Goal: Task Accomplishment & Management: Manage account settings

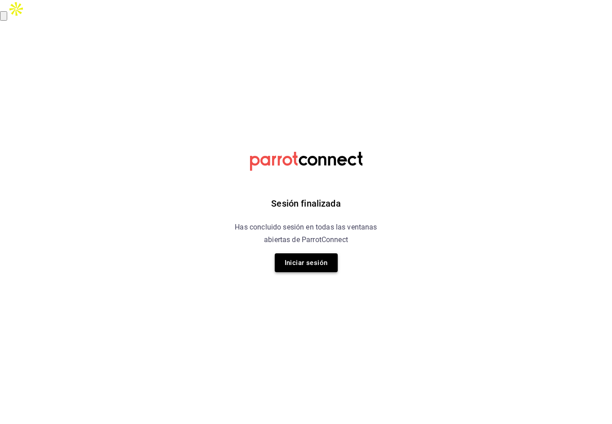
click at [306, 262] on button "Iniciar sesión" at bounding box center [306, 263] width 63 height 19
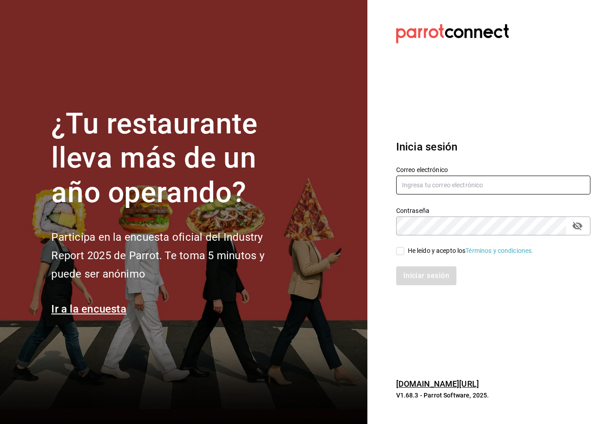
click at [503, 184] on input "text" at bounding box center [493, 185] width 194 height 19
type input "car0077@gmail.com"
click at [398, 252] on input "He leído y acepto los Términos y condiciones." at bounding box center [400, 251] width 8 height 8
checkbox input "true"
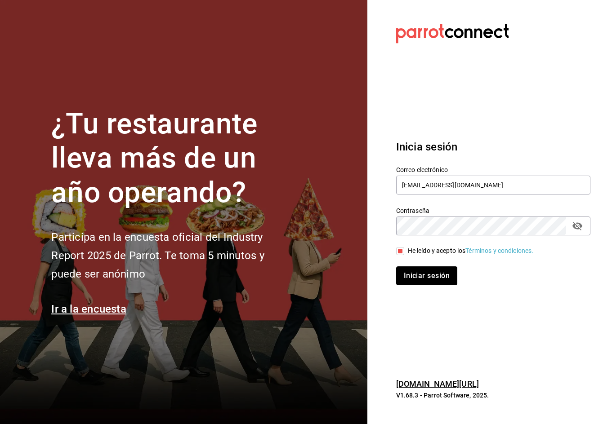
click at [411, 271] on button "Iniciar sesión" at bounding box center [426, 276] width 61 height 19
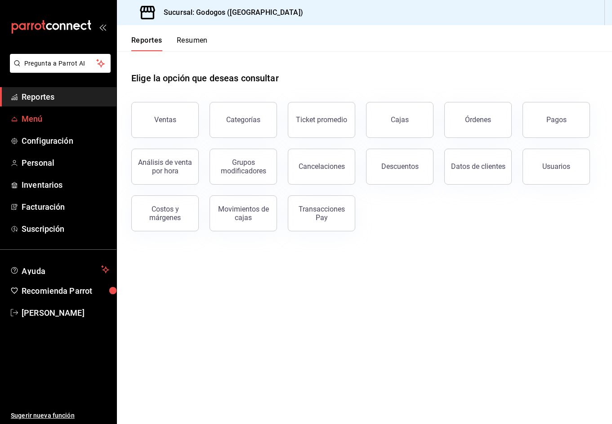
click at [34, 113] on span "Menú" at bounding box center [66, 119] width 88 height 12
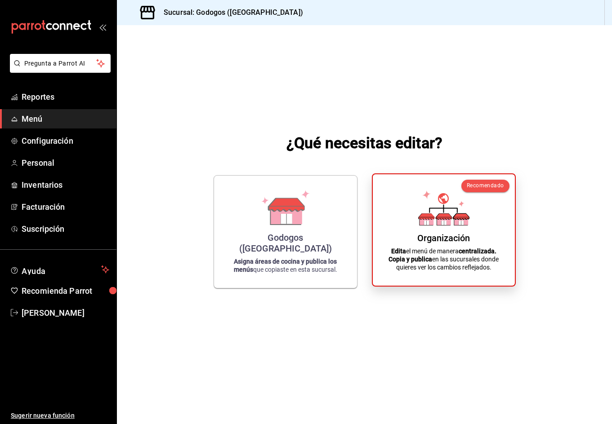
click at [448, 213] on icon at bounding box center [443, 208] width 51 height 35
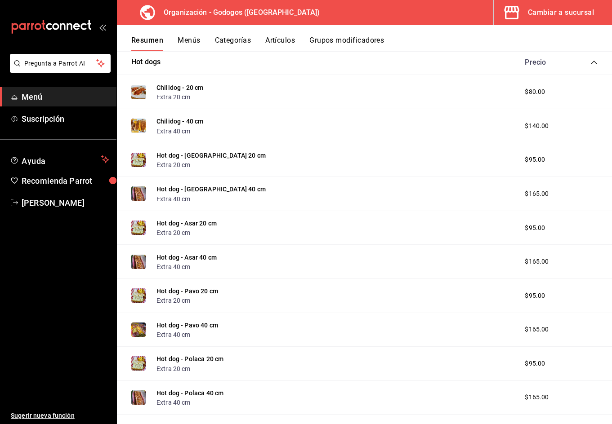
scroll to position [270, 0]
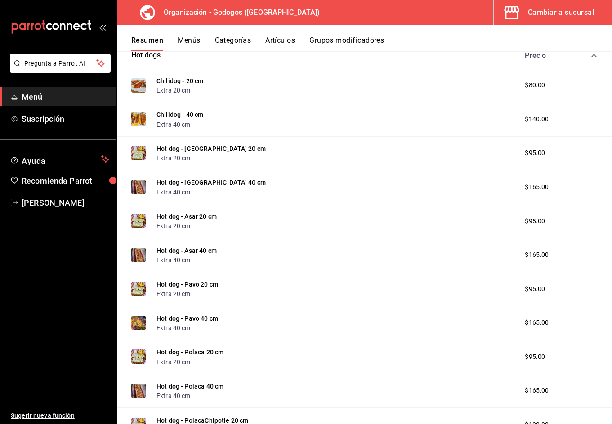
click at [138, 219] on img at bounding box center [138, 221] width 14 height 14
click at [168, 216] on button "Hot dog - Asar 20 cm" at bounding box center [186, 216] width 60 height 9
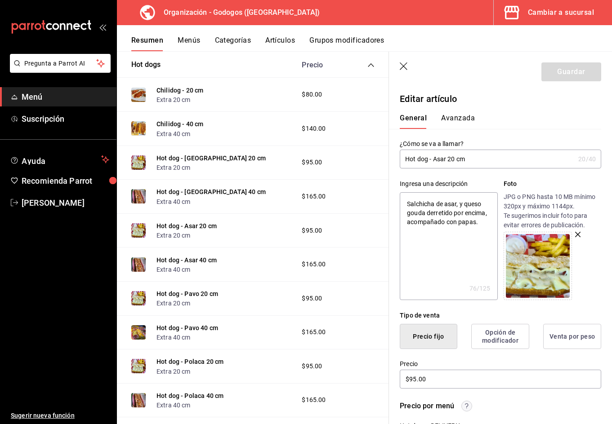
click at [576, 234] on icon "button" at bounding box center [577, 234] width 5 height 5
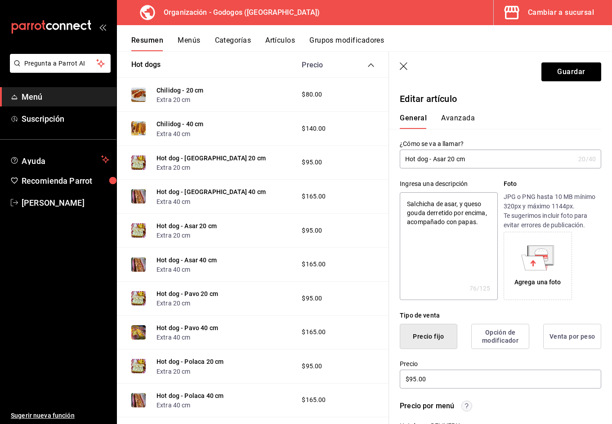
click at [533, 259] on icon at bounding box center [534, 262] width 25 height 15
click at [560, 70] on button "Guardar" at bounding box center [571, 72] width 60 height 19
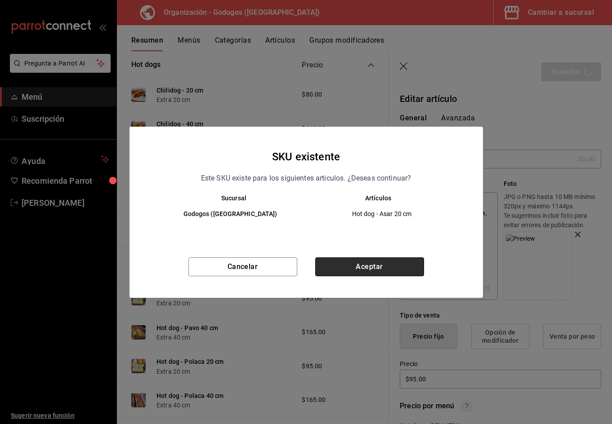
click at [354, 263] on button "Aceptar" at bounding box center [369, 267] width 109 height 19
type textarea "x"
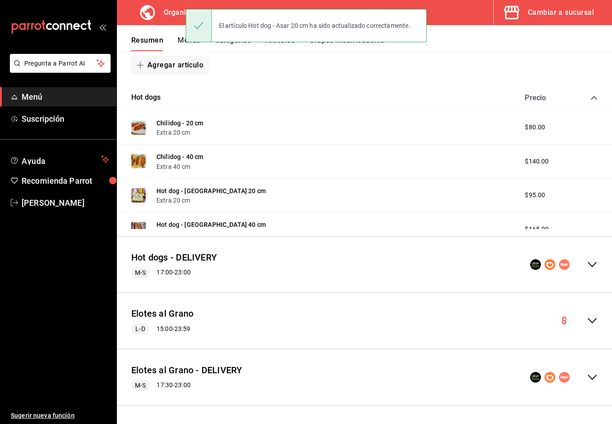
scroll to position [228, 0]
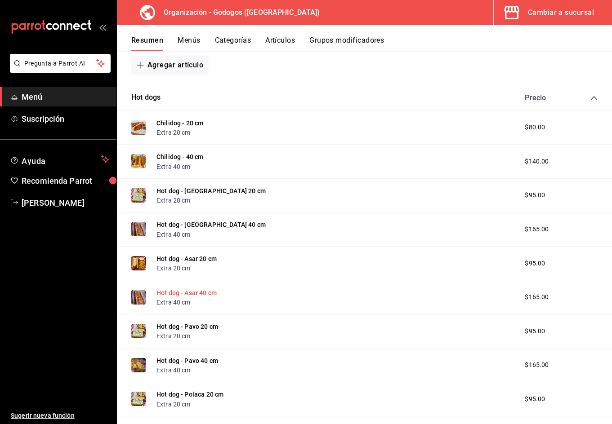
click at [182, 292] on button "Hot dog - Asar 40 cm" at bounding box center [186, 293] width 60 height 9
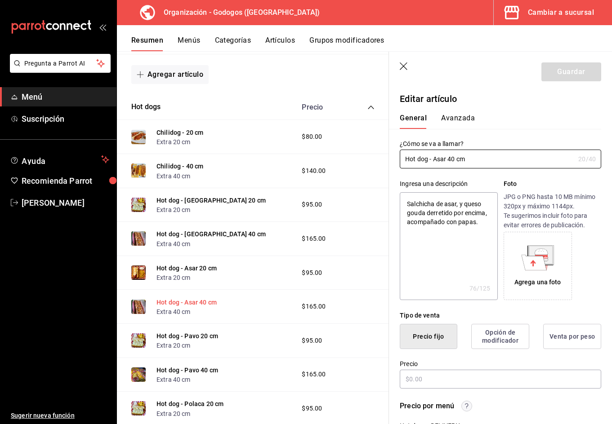
type textarea "x"
type input "$165.00"
radio input "false"
radio input "true"
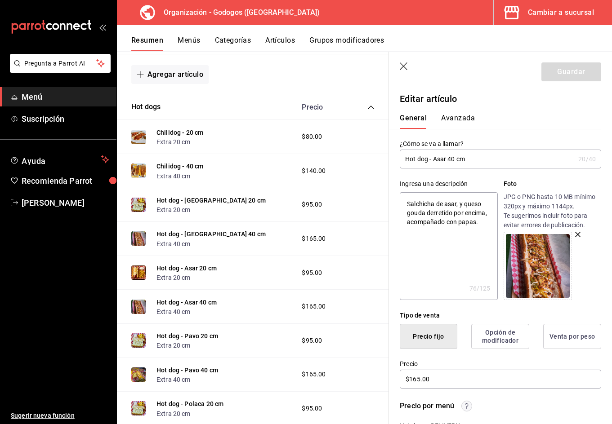
click at [545, 262] on img at bounding box center [538, 266] width 64 height 64
click at [529, 278] on img at bounding box center [538, 266] width 64 height 64
click at [221, 232] on button "Hot dog - [GEOGRAPHIC_DATA] 40 cm" at bounding box center [210, 234] width 109 height 9
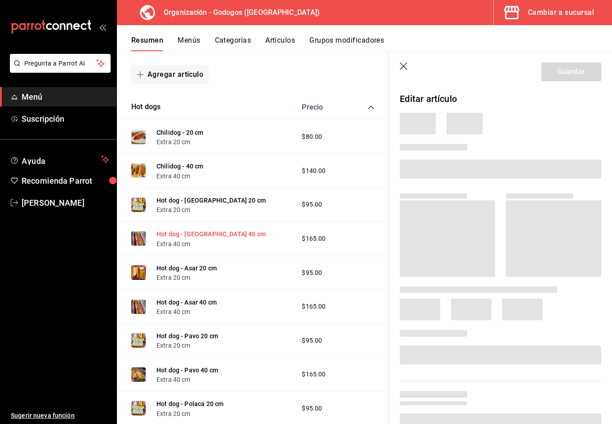
click at [208, 235] on button "Hot dog - [GEOGRAPHIC_DATA] 40 cm" at bounding box center [210, 234] width 109 height 9
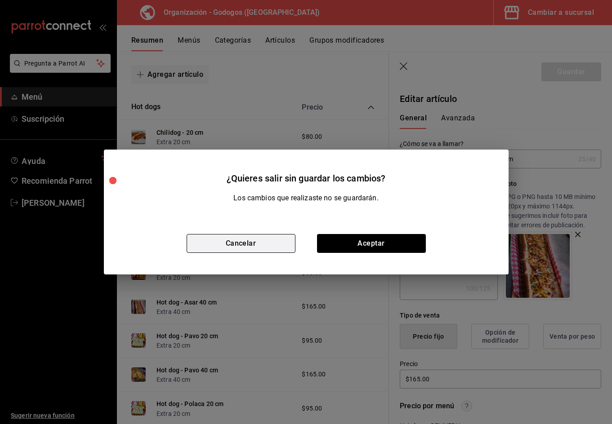
click at [260, 241] on button "Cancelar" at bounding box center [241, 243] width 109 height 19
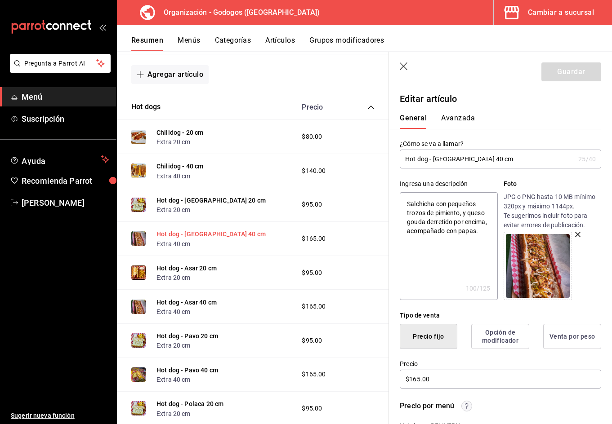
click at [196, 234] on button "Hot dog - [GEOGRAPHIC_DATA] 40 cm" at bounding box center [210, 234] width 109 height 9
click at [575, 236] on icon "button" at bounding box center [577, 234] width 5 height 5
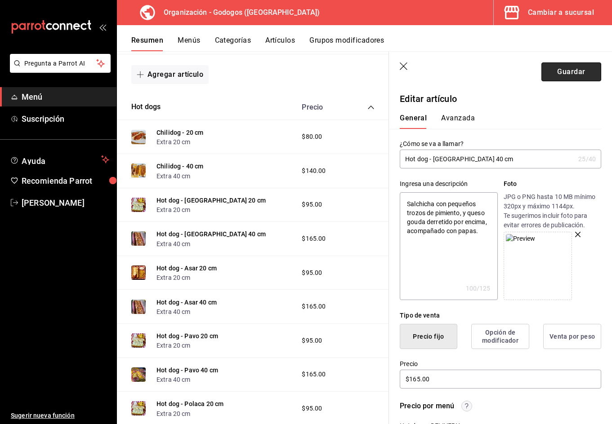
click at [564, 76] on button "Guardar" at bounding box center [571, 72] width 60 height 19
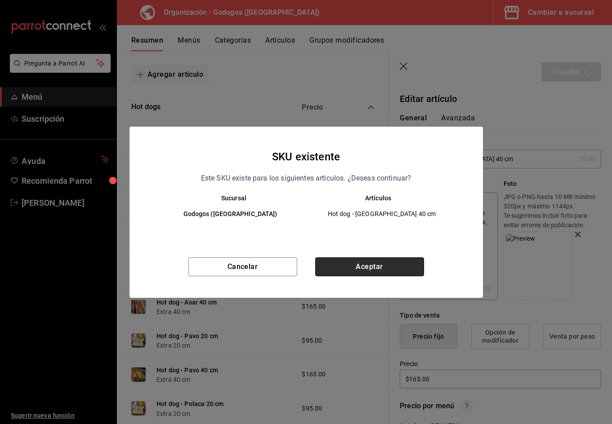
click at [379, 263] on button "Aceptar" at bounding box center [369, 267] width 109 height 19
type textarea "x"
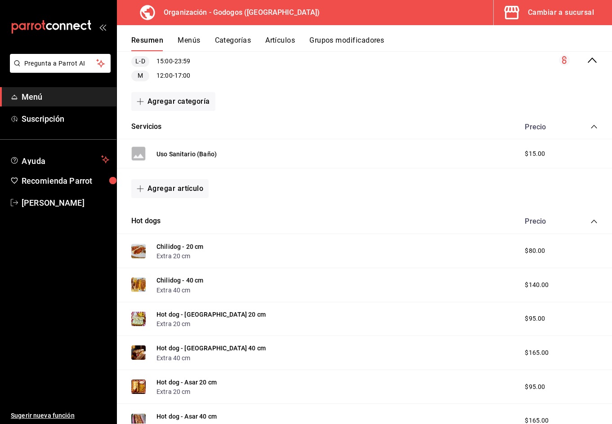
scroll to position [180, 0]
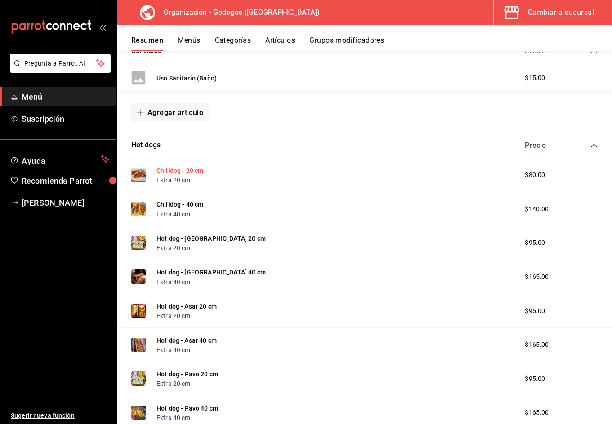
click at [176, 169] on button "Chilidog - 20 cm" at bounding box center [179, 170] width 47 height 9
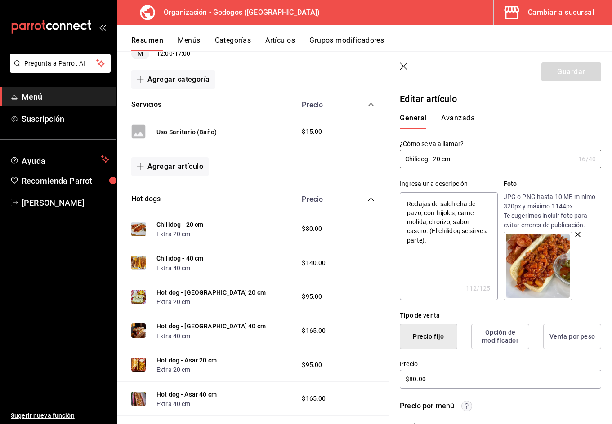
scroll to position [135, 0]
click at [368, 201] on icon "collapse-category-row" at bounding box center [371, 200] width 6 height 4
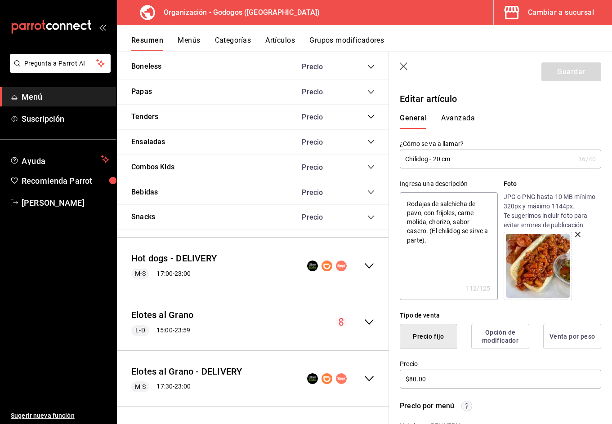
scroll to position [320, 0]
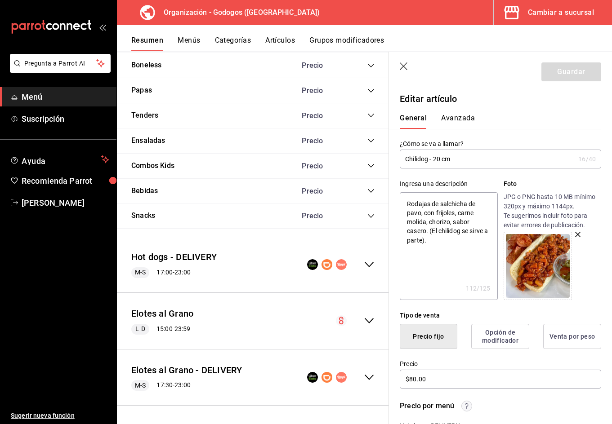
click at [364, 323] on icon "collapse-menu-row" at bounding box center [369, 321] width 11 height 11
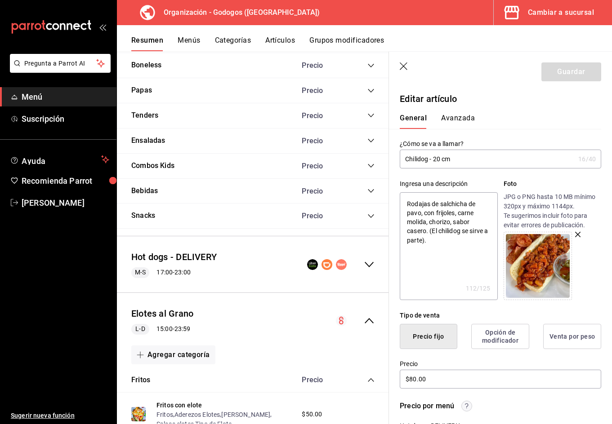
type textarea "x"
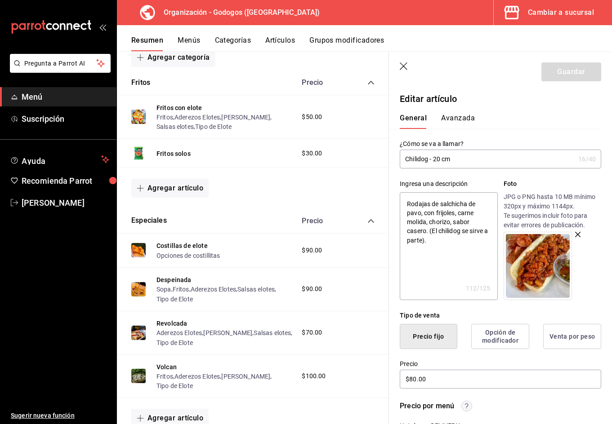
scroll to position [634, 0]
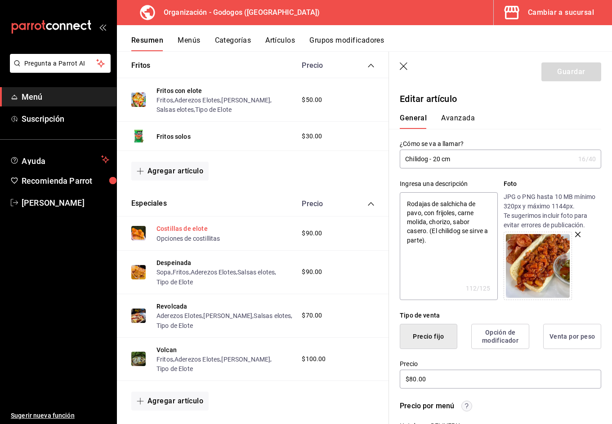
click at [184, 228] on button "Costillas de elote" at bounding box center [181, 228] width 51 height 9
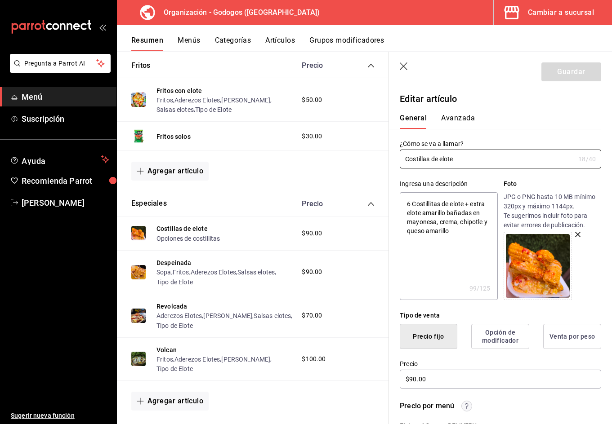
click at [575, 236] on icon "button" at bounding box center [577, 234] width 5 height 5
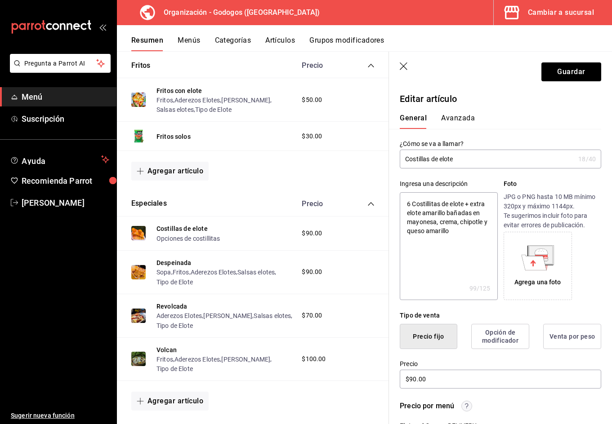
click at [537, 260] on icon at bounding box center [534, 262] width 25 height 15
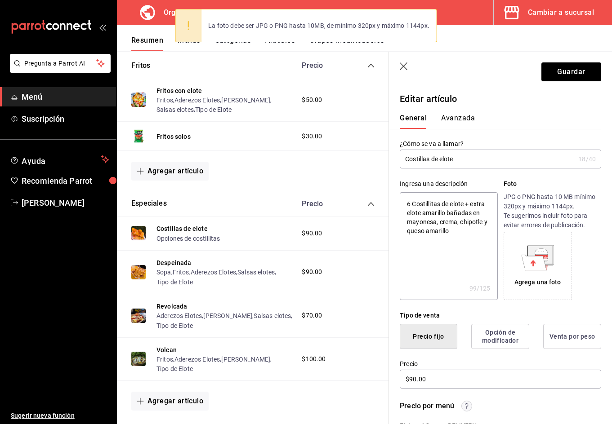
click at [535, 258] on icon at bounding box center [534, 262] width 25 height 15
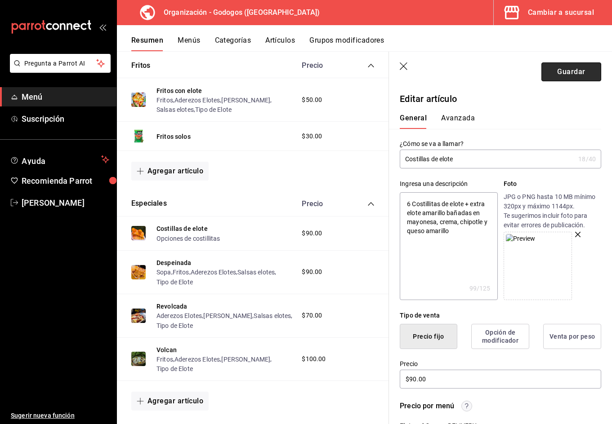
click at [558, 67] on button "Guardar" at bounding box center [571, 72] width 60 height 19
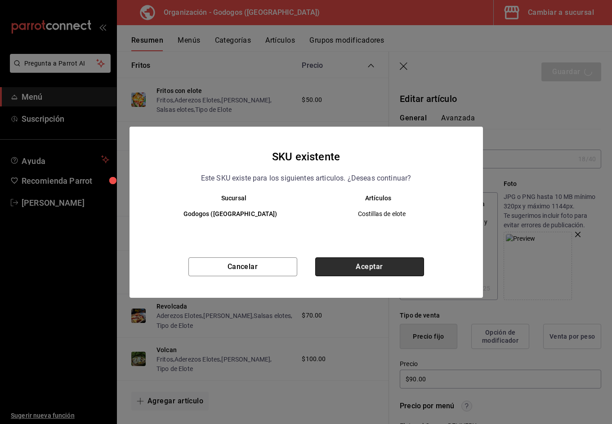
click at [375, 268] on button "Aceptar" at bounding box center [369, 267] width 109 height 19
type textarea "x"
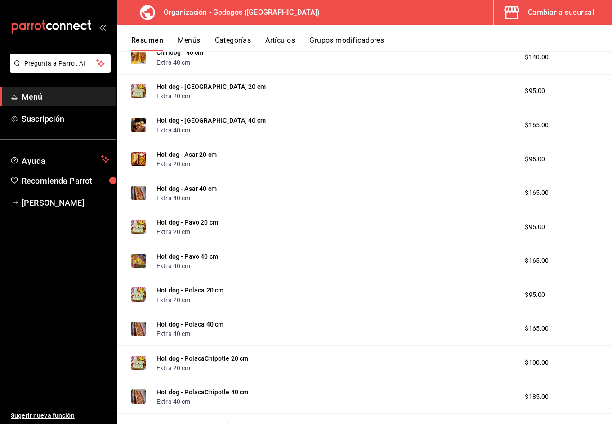
scroll to position [152, 0]
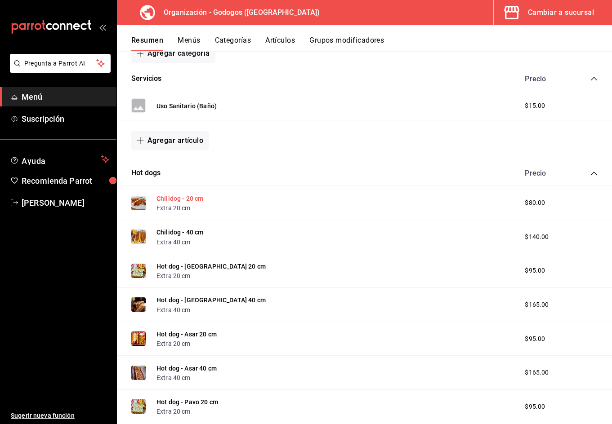
click at [186, 199] on button "Chilidog - 20 cm" at bounding box center [179, 198] width 47 height 9
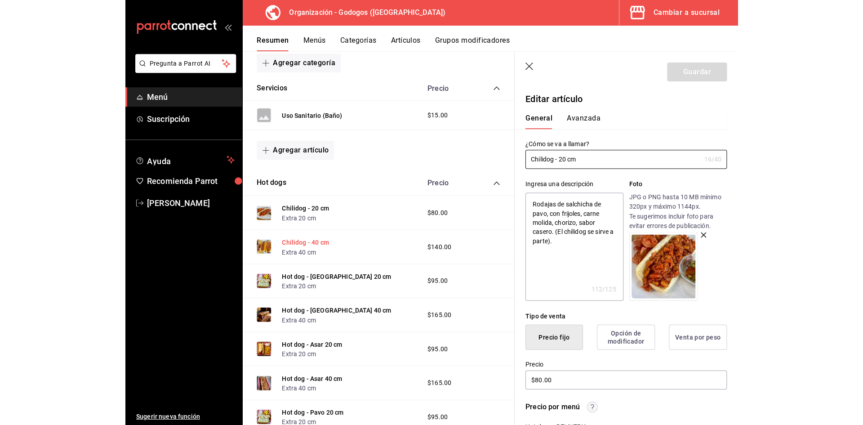
scroll to position [197, 0]
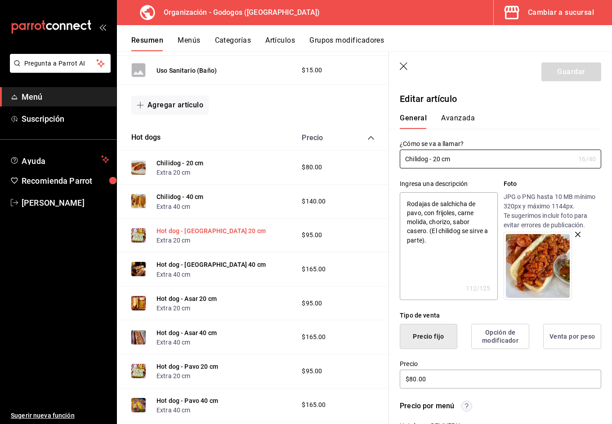
click at [213, 230] on button "Hot dog - [GEOGRAPHIC_DATA] 20 cm" at bounding box center [210, 231] width 109 height 9
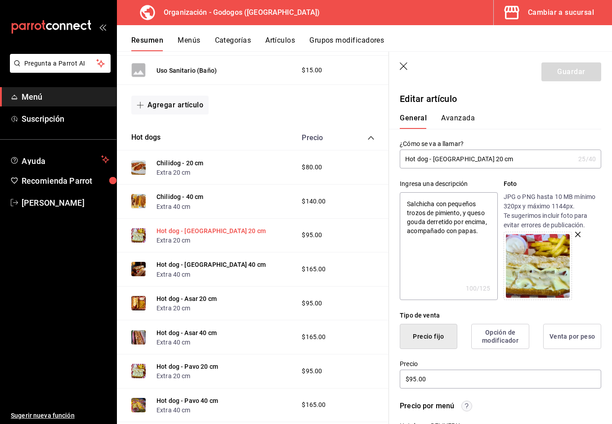
click at [201, 228] on button "Hot dog - [GEOGRAPHIC_DATA] 20 cm" at bounding box center [210, 231] width 109 height 9
type textarea "x"
click at [202, 298] on button "Hot dog - Asar 20 cm" at bounding box center [186, 299] width 60 height 9
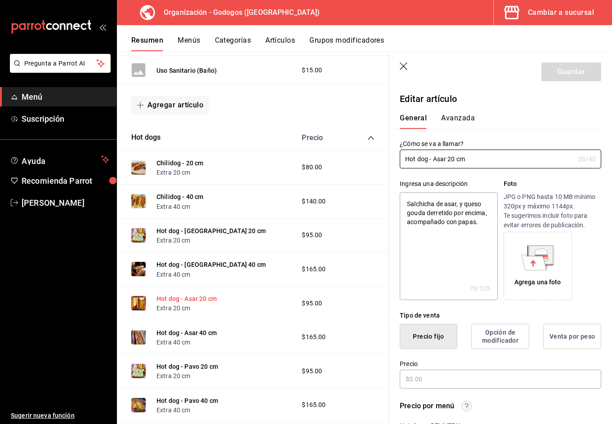
type textarea "x"
type input "$95.00"
radio input "false"
radio input "true"
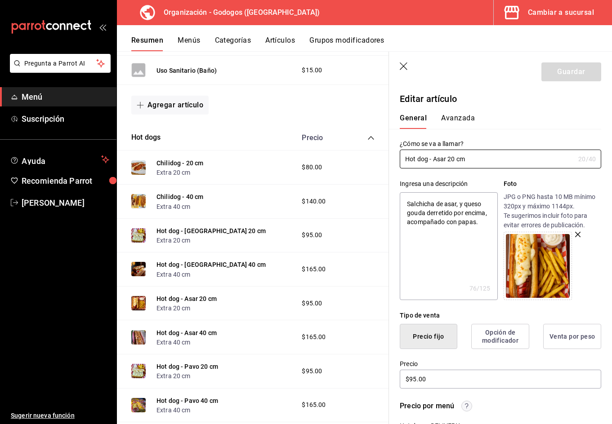
click at [403, 67] on icon "button" at bounding box center [404, 67] width 8 height 8
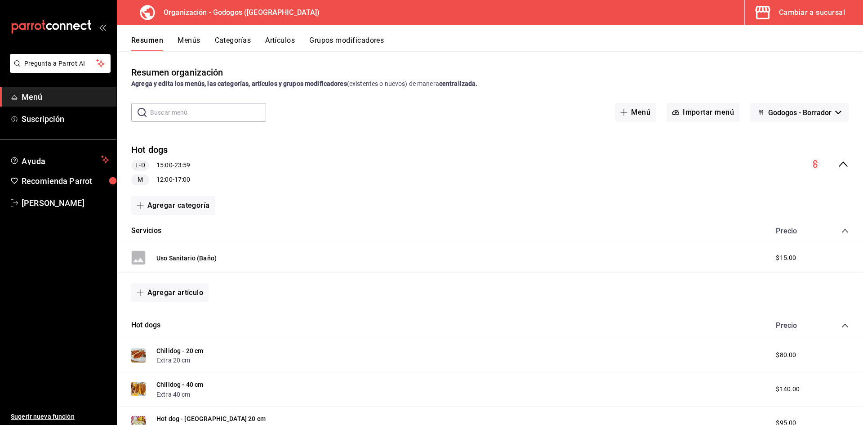
click at [185, 42] on button "Menús" at bounding box center [189, 43] width 22 height 15
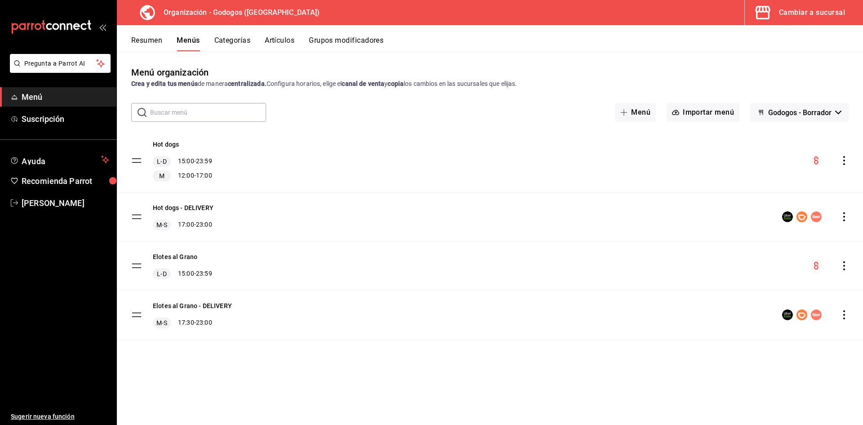
click at [148, 43] on button "Resumen" at bounding box center [146, 43] width 31 height 15
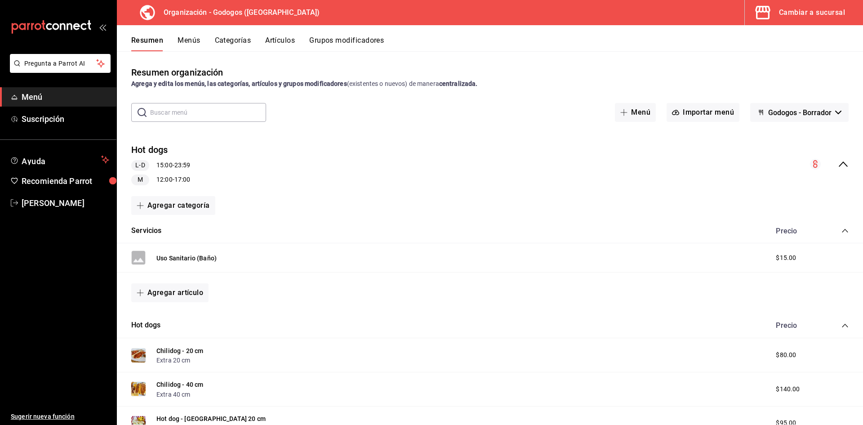
click at [612, 165] on icon "collapse-menu-row" at bounding box center [843, 164] width 11 height 11
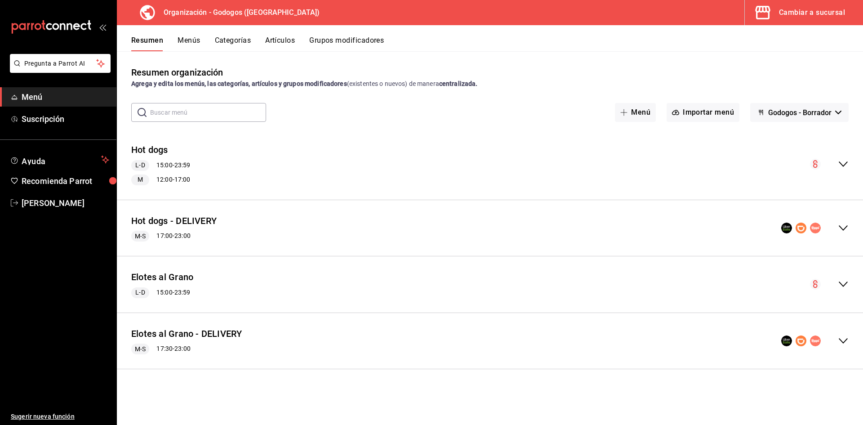
click at [612, 228] on icon "collapse-menu-row" at bounding box center [843, 228] width 11 height 11
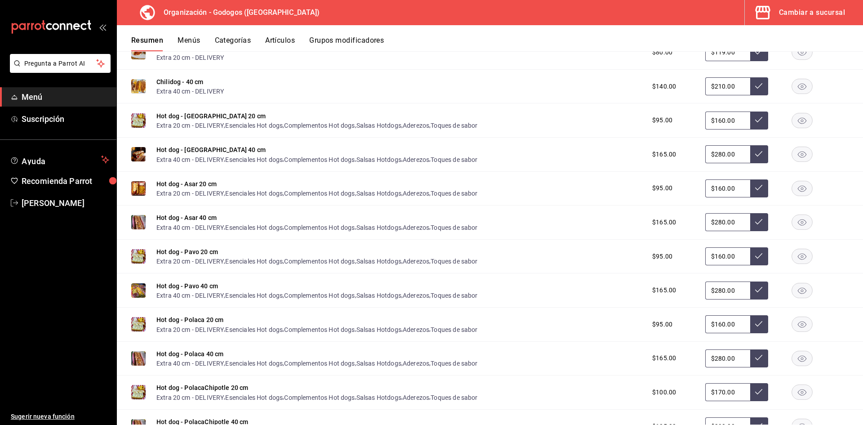
scroll to position [160, 0]
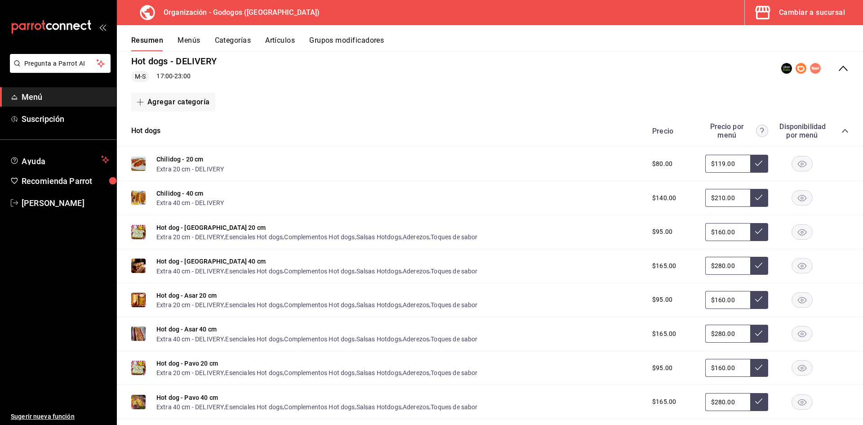
click at [612, 70] on icon "collapse-menu-row" at bounding box center [843, 68] width 11 height 11
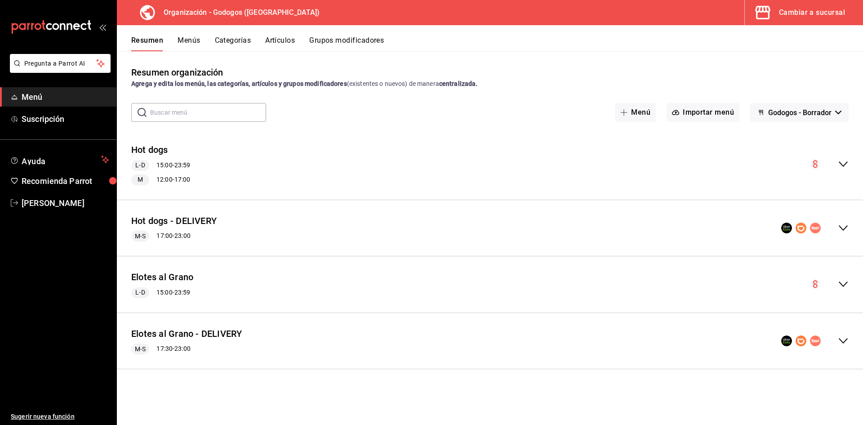
scroll to position [0, 0]
click at [176, 35] on div "Resumen Menús Categorías Artículos Grupos modificadores" at bounding box center [490, 38] width 746 height 26
click at [183, 38] on button "Menús" at bounding box center [189, 43] width 22 height 15
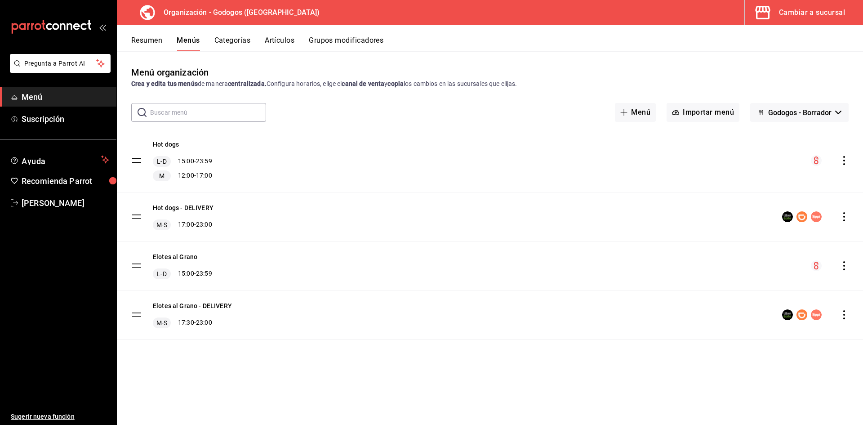
click at [612, 219] on icon "actions" at bounding box center [844, 216] width 9 height 9
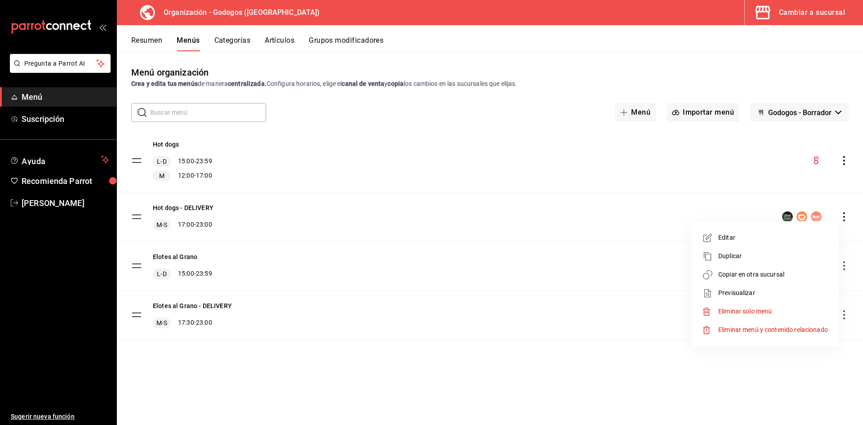
click at [612, 274] on span "Copiar en otra sucursal" at bounding box center [774, 274] width 110 height 9
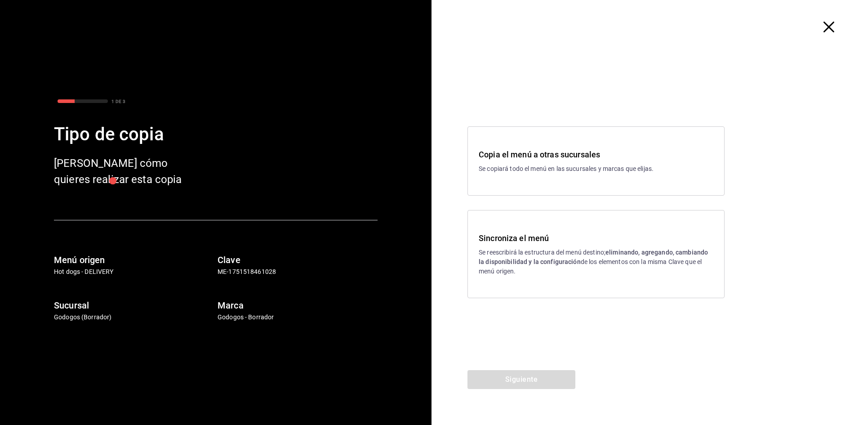
click at [594, 237] on h3 "Sincroniza el menú" at bounding box center [596, 238] width 235 height 12
click at [542, 378] on button "Siguiente" at bounding box center [522, 379] width 108 height 19
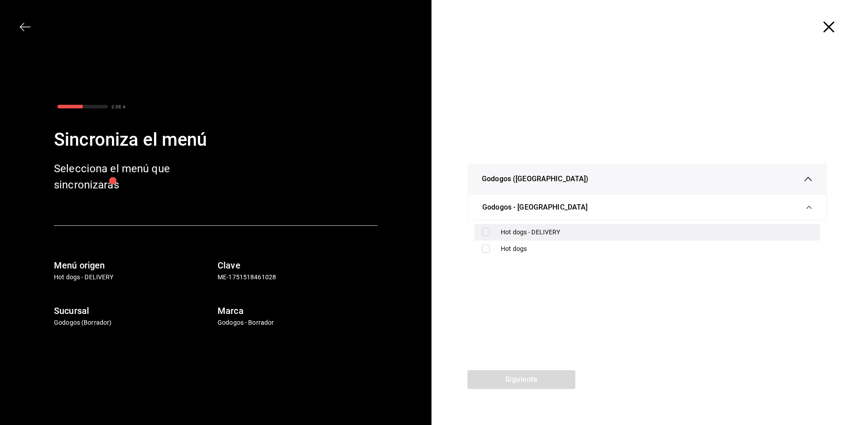
click at [488, 233] on input "checkbox" at bounding box center [486, 232] width 8 height 8
checkbox input "true"
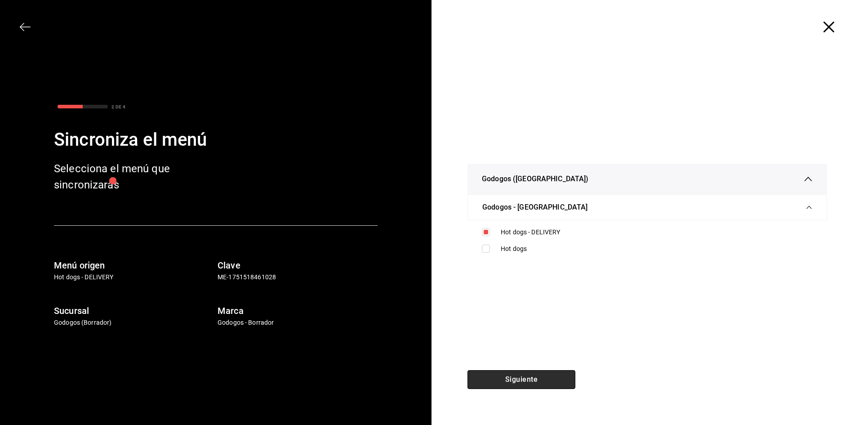
click at [528, 381] on button "Siguiente" at bounding box center [522, 379] width 108 height 19
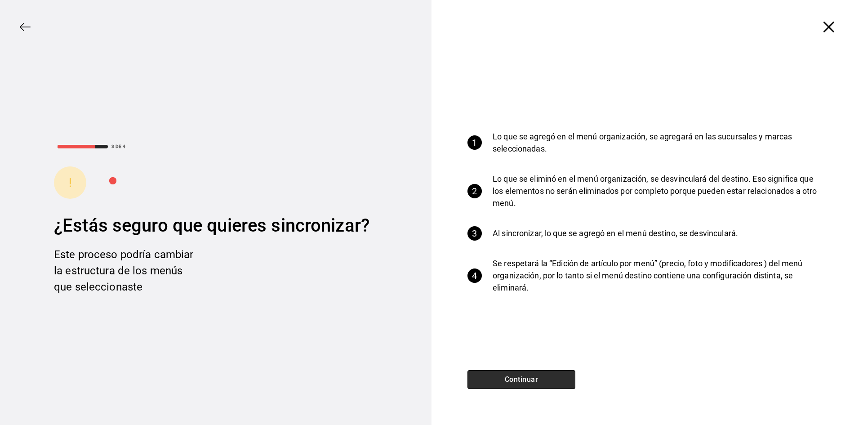
click at [528, 381] on button "Continuar" at bounding box center [522, 379] width 108 height 19
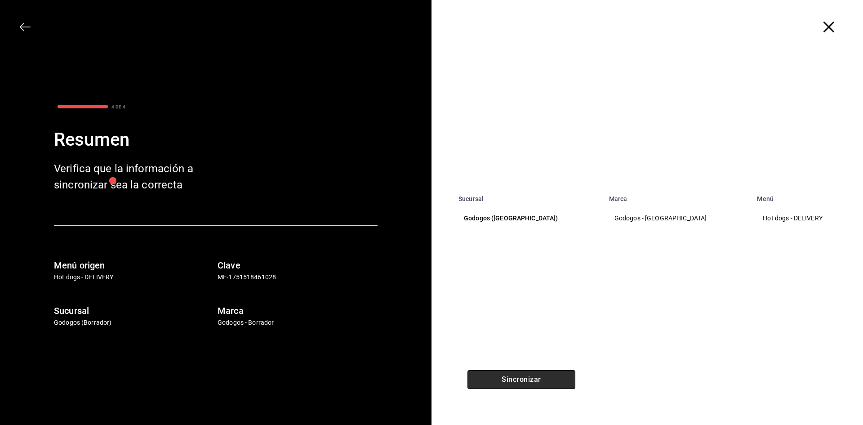
click at [528, 381] on button "Sincronizar" at bounding box center [522, 379] width 108 height 19
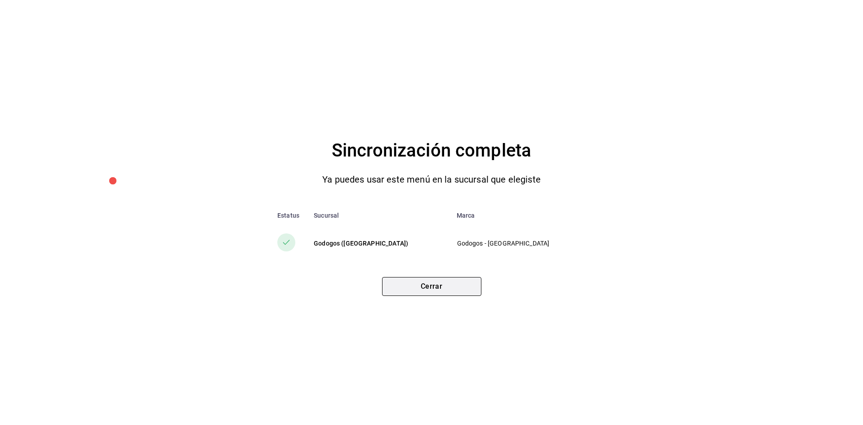
click at [452, 286] on button "Cerrar" at bounding box center [431, 286] width 99 height 19
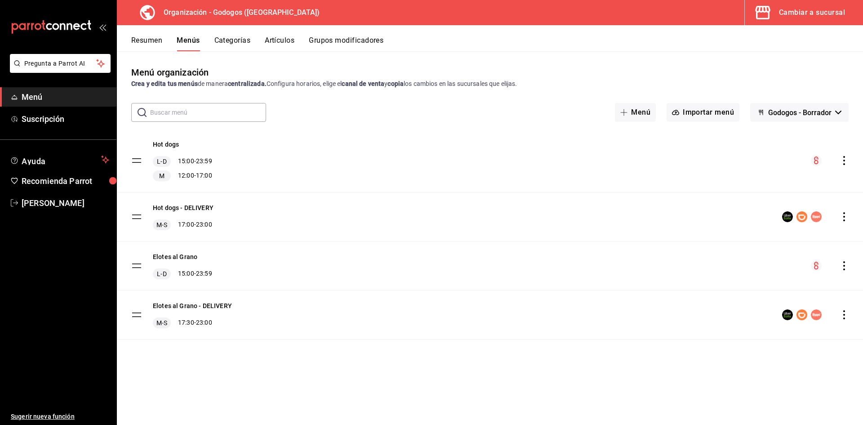
click at [612, 15] on div "Cambiar a sucursal" at bounding box center [812, 12] width 66 height 13
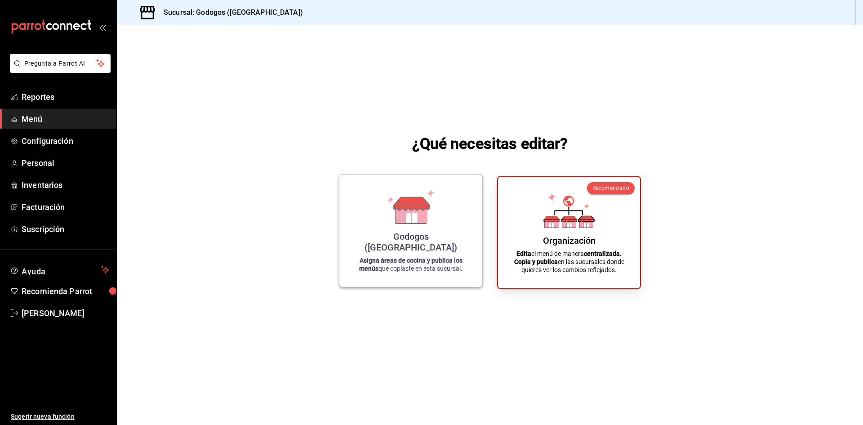
click at [412, 237] on div "Godogos ([GEOGRAPHIC_DATA]) Asigna áreas de cocina y publica los menús que copi…" at bounding box center [410, 231] width 121 height 98
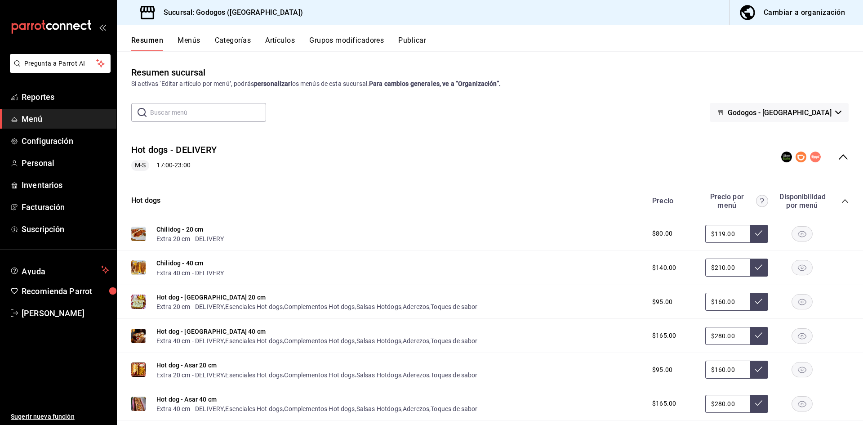
click at [612, 154] on icon "collapse-menu-row" at bounding box center [843, 157] width 11 height 11
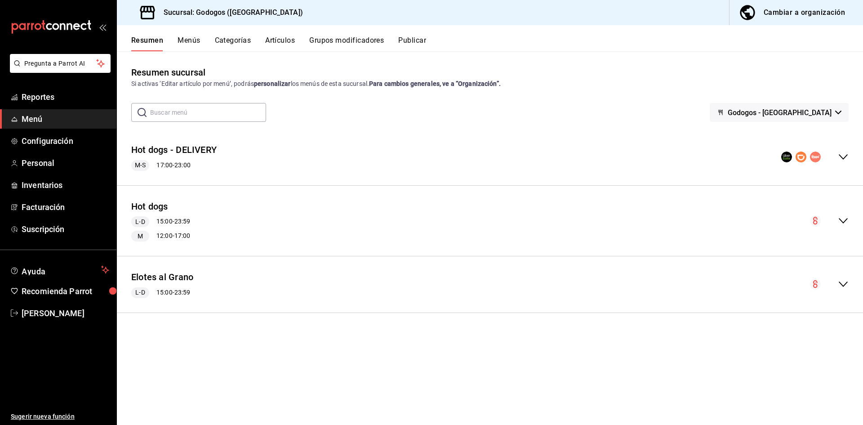
click at [612, 154] on div "collapse-menu-row" at bounding box center [814, 157] width 67 height 11
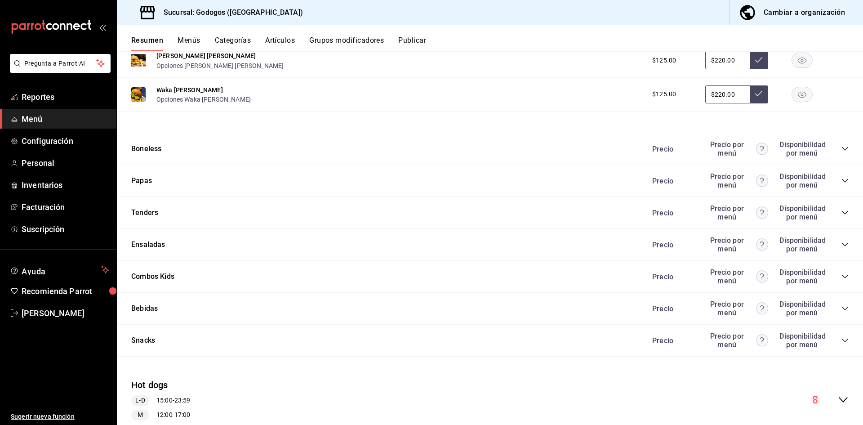
scroll to position [856, 0]
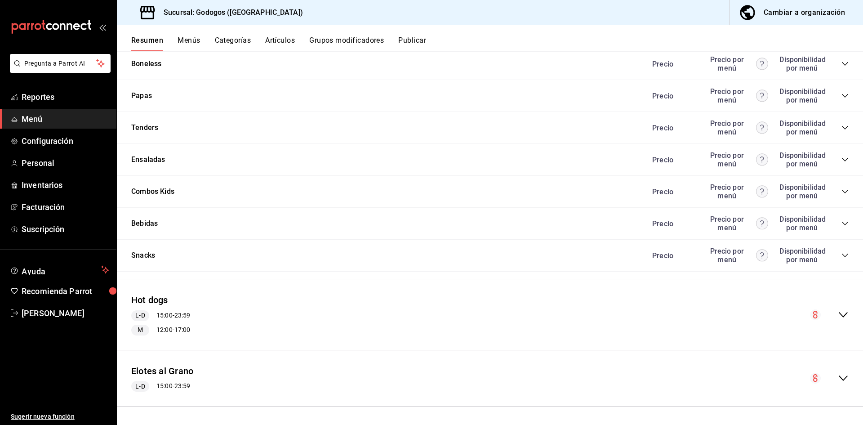
click at [612, 379] on icon "collapse-menu-row" at bounding box center [843, 378] width 11 height 11
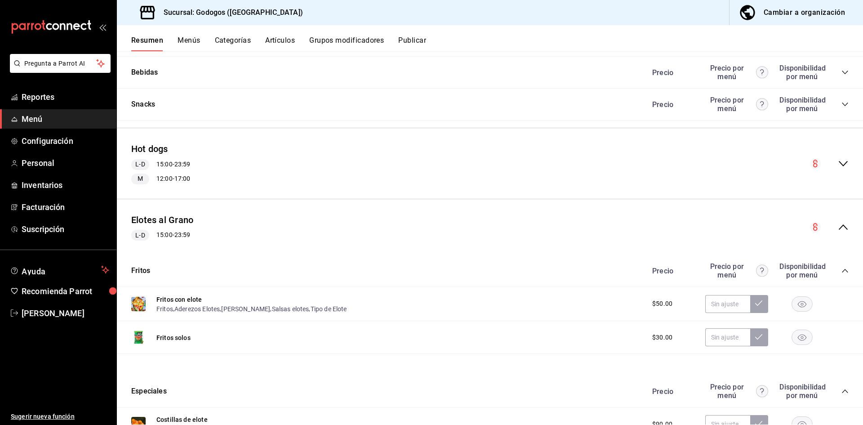
scroll to position [1036, 0]
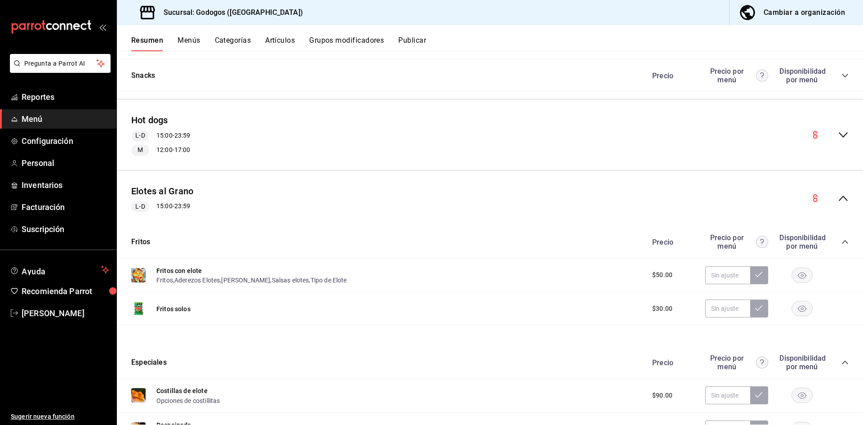
click at [612, 197] on icon "collapse-menu-row" at bounding box center [843, 198] width 11 height 11
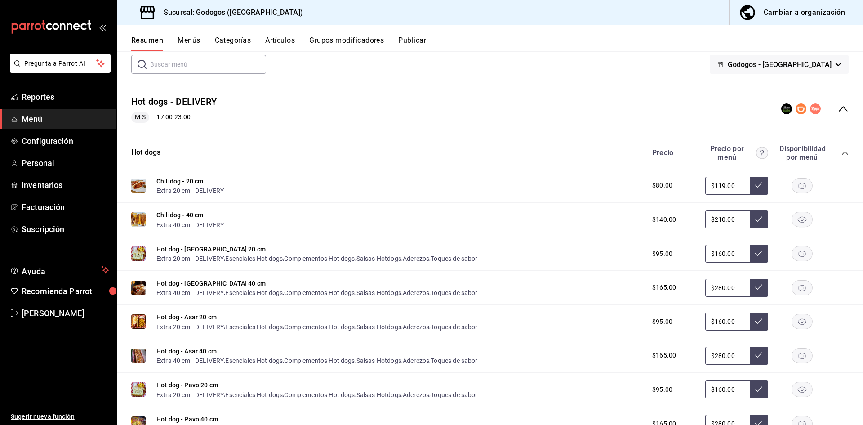
scroll to position [0, 0]
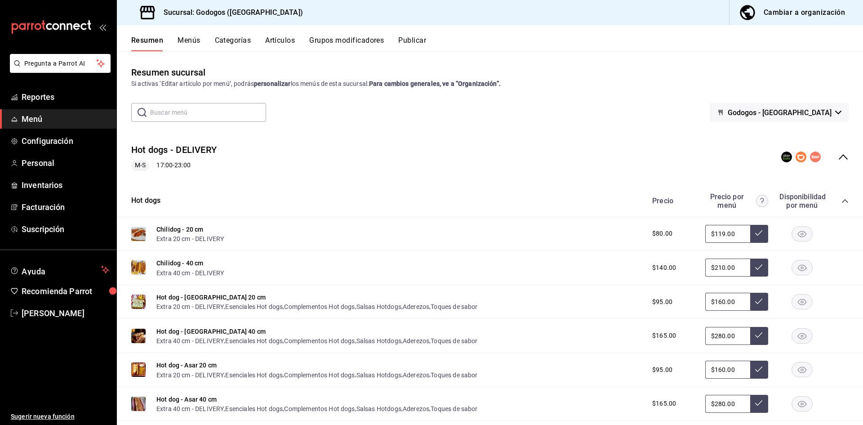
click at [415, 39] on button "Publicar" at bounding box center [412, 43] width 28 height 15
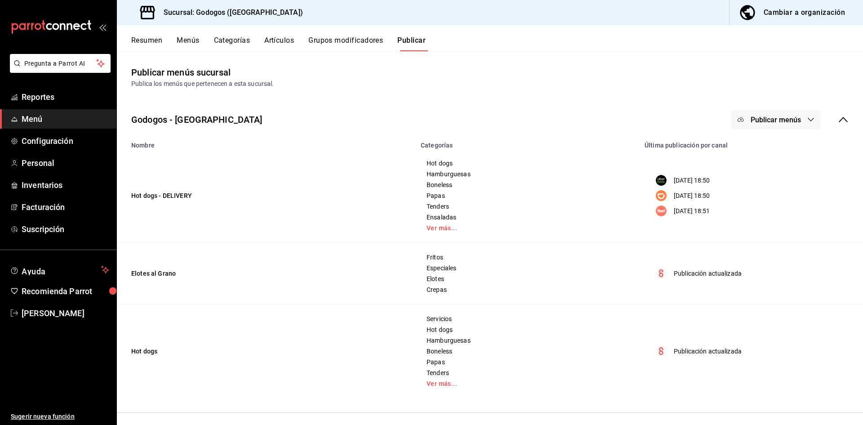
click at [612, 116] on span "Publicar menús" at bounding box center [776, 120] width 50 height 9
click at [612, 153] on span "Uber Eats" at bounding box center [782, 148] width 43 height 9
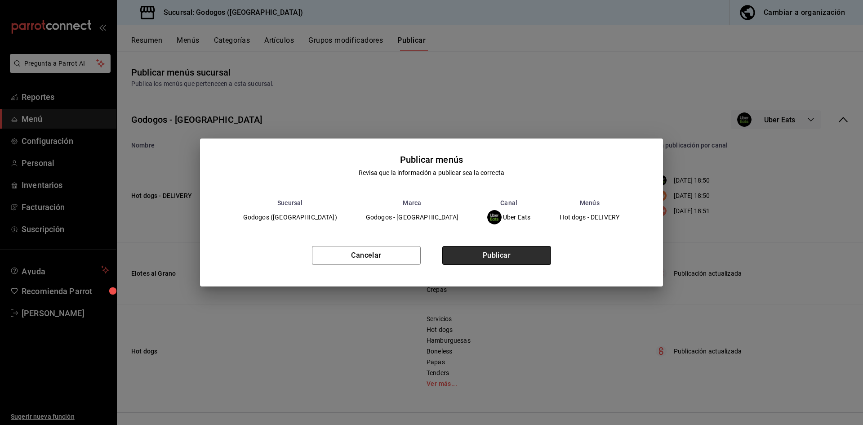
click at [500, 258] on button "Publicar" at bounding box center [496, 255] width 109 height 19
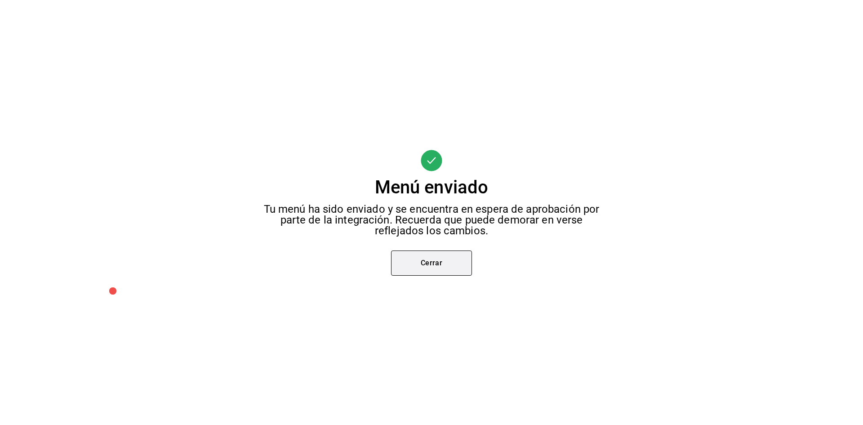
click at [423, 262] on button "Cerrar" at bounding box center [431, 262] width 81 height 25
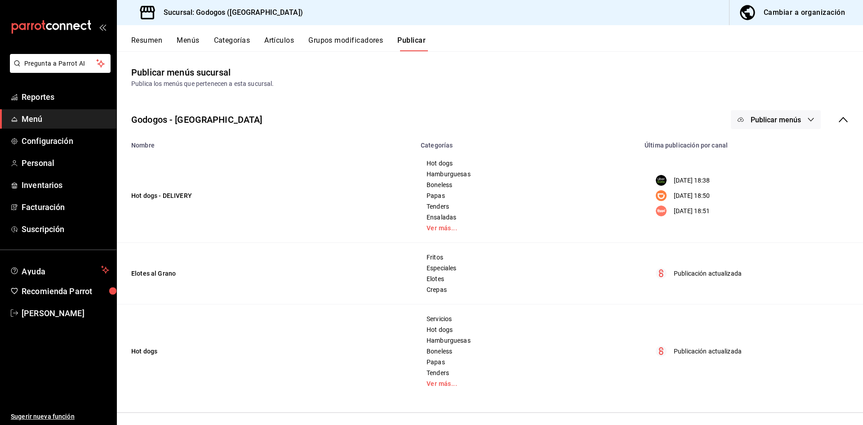
click at [612, 120] on span "Publicar menús" at bounding box center [776, 120] width 50 height 9
click at [612, 176] on img at bounding box center [743, 174] width 14 height 14
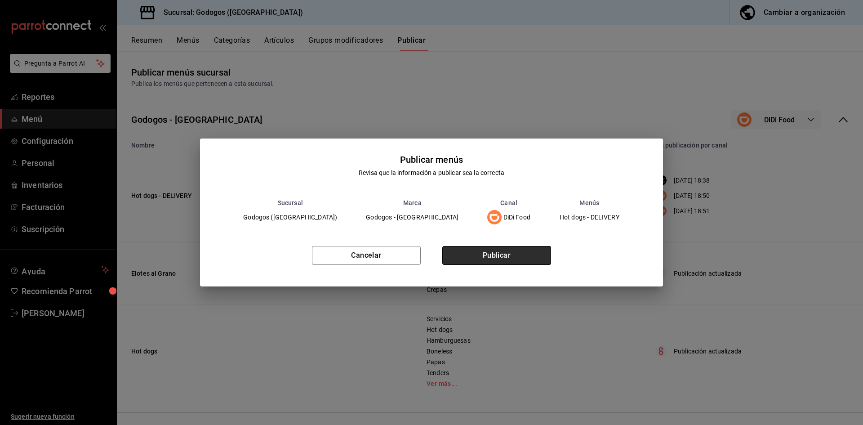
click at [494, 257] on button "Publicar" at bounding box center [496, 255] width 109 height 19
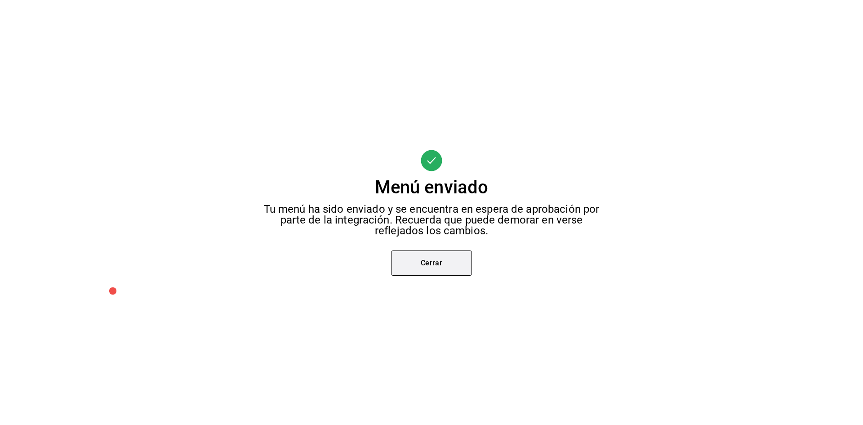
click at [448, 264] on button "Cerrar" at bounding box center [431, 262] width 81 height 25
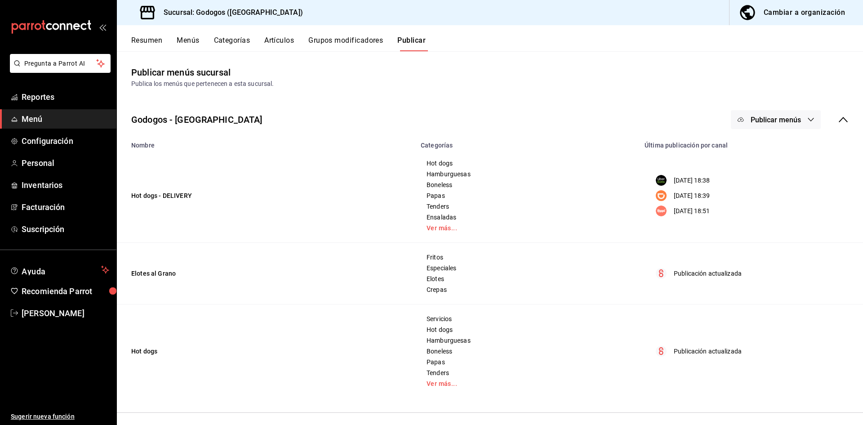
click at [612, 119] on span "Publicar menús" at bounding box center [776, 120] width 50 height 9
click at [612, 203] on span "Rappi" at bounding box center [782, 199] width 43 height 9
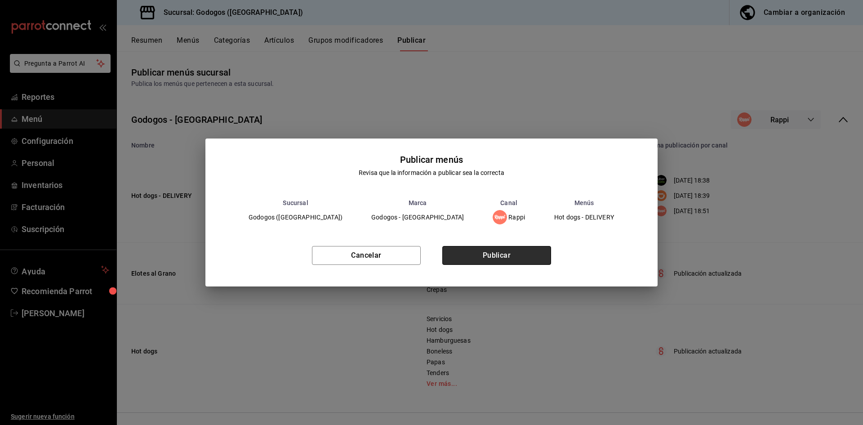
click at [509, 258] on button "Publicar" at bounding box center [496, 255] width 109 height 19
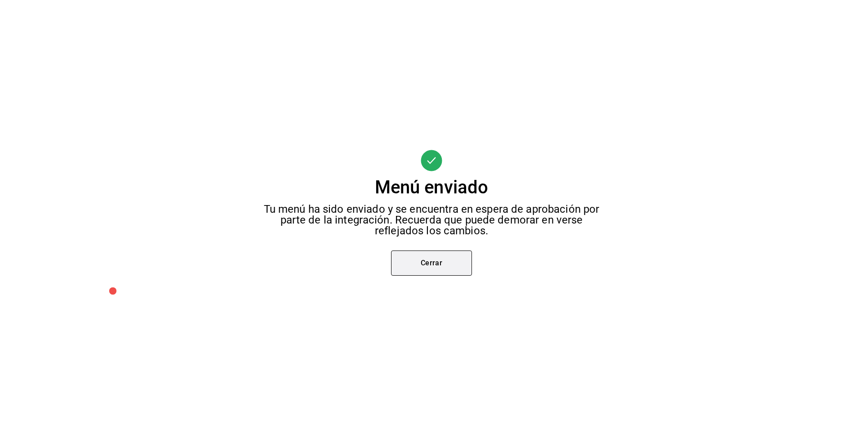
click at [434, 260] on button "Cerrar" at bounding box center [431, 262] width 81 height 25
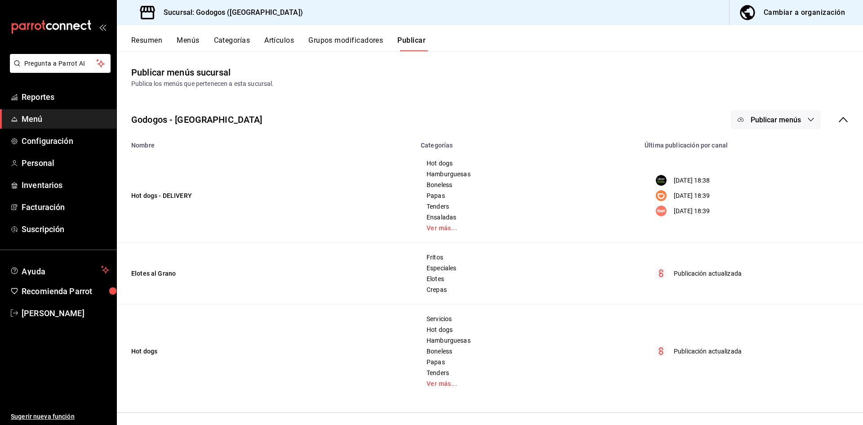
click at [612, 14] on div "Cambiar a organización" at bounding box center [804, 12] width 81 height 13
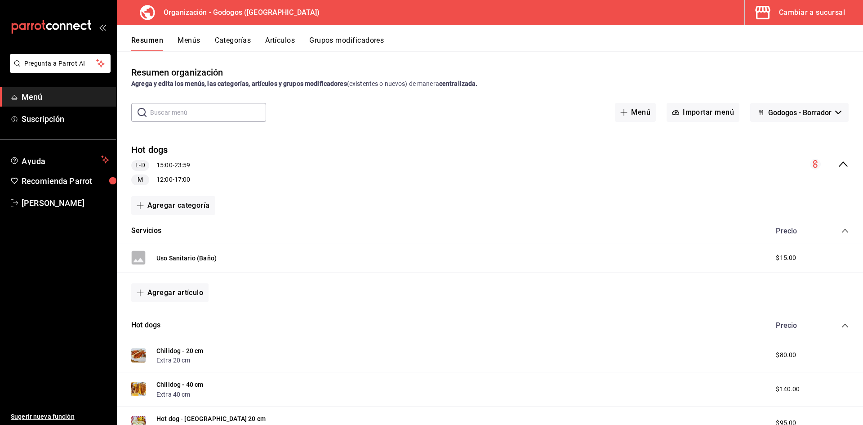
click at [612, 163] on icon "collapse-menu-row" at bounding box center [843, 163] width 9 height 5
